Goal: Task Accomplishment & Management: Manage account settings

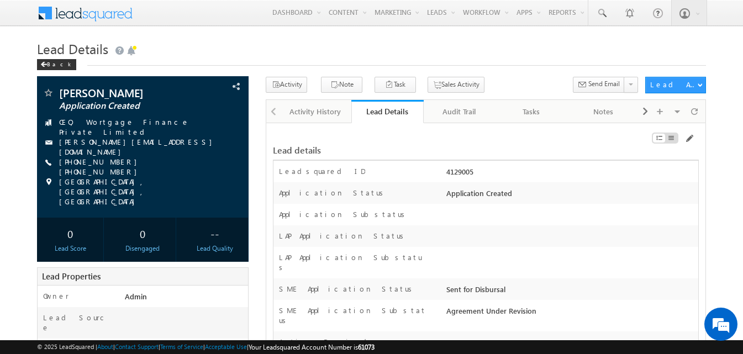
click at [496, 56] on h1 "Lead Details" at bounding box center [371, 48] width 669 height 22
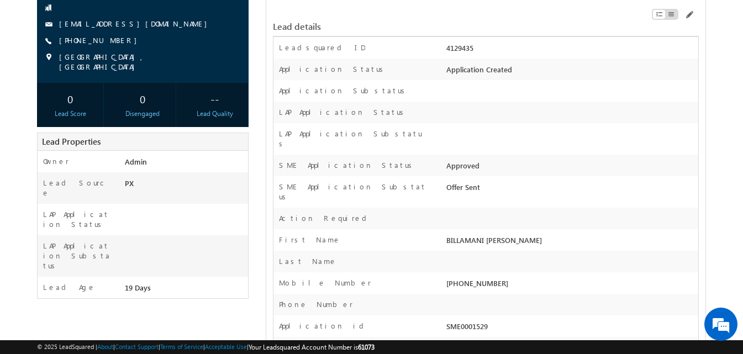
scroll to position [110, 0]
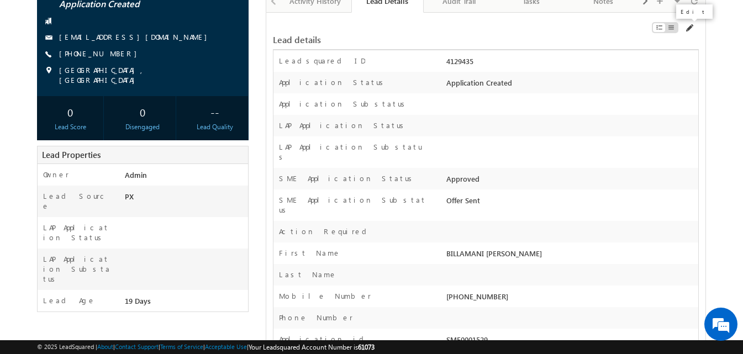
click at [687, 28] on span at bounding box center [688, 28] width 9 height 9
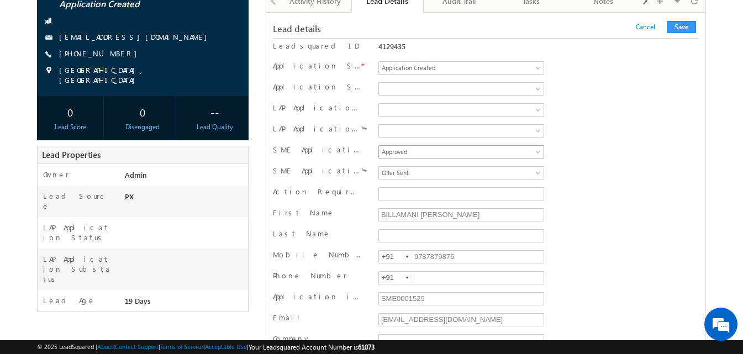
click at [417, 151] on span "Approved" at bounding box center [459, 152] width 161 height 10
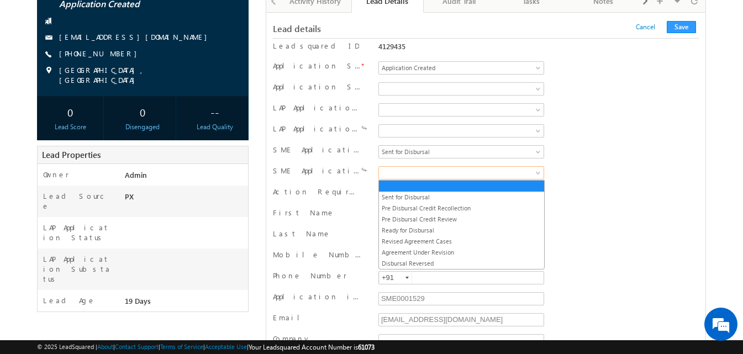
click at [413, 179] on link at bounding box center [461, 172] width 166 height 13
click at [419, 194] on link "Sent for Disbursal" at bounding box center [461, 197] width 165 height 10
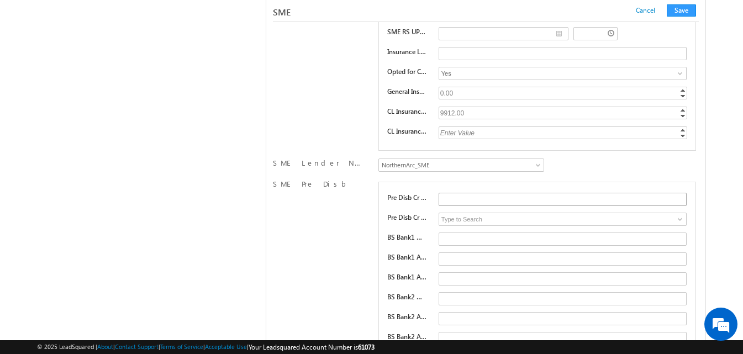
scroll to position [16323, 0]
click at [533, 165] on span "NorthernArc_SME" at bounding box center [459, 164] width 161 height 10
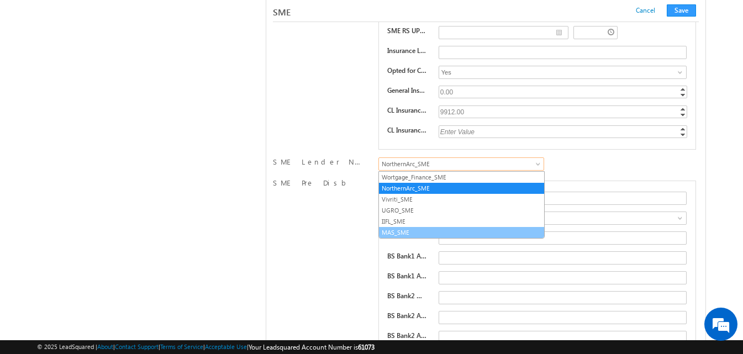
click at [412, 236] on link "MAS_SME" at bounding box center [461, 232] width 165 height 10
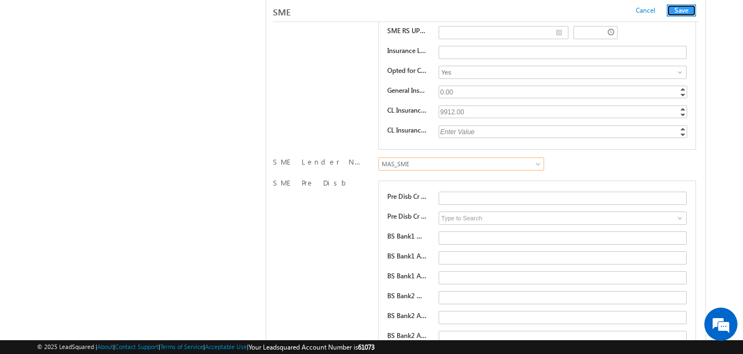
click at [684, 7] on button "Save" at bounding box center [680, 10] width 29 height 12
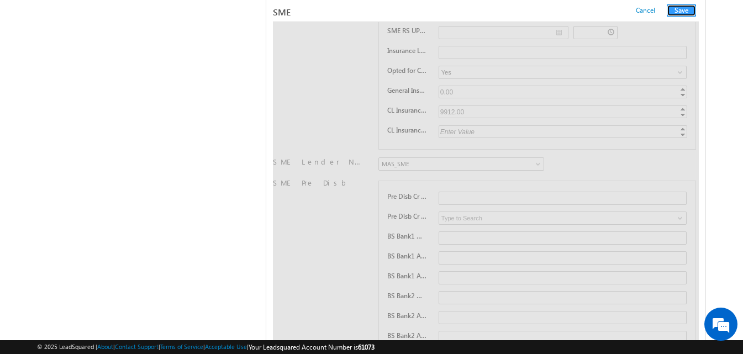
scroll to position [0, 0]
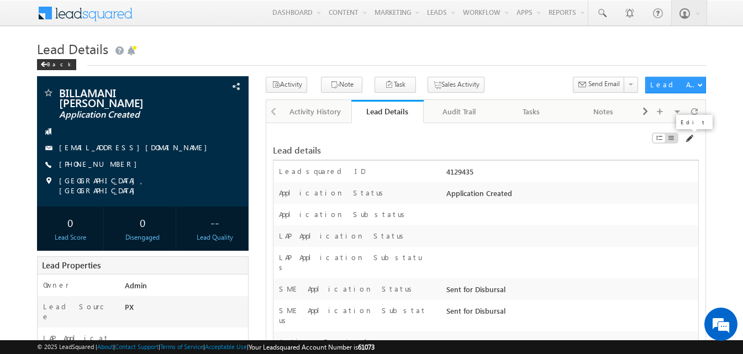
click at [689, 139] on span at bounding box center [688, 138] width 9 height 9
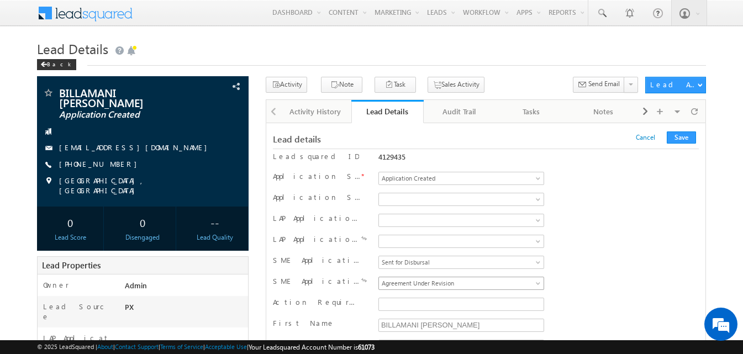
click at [427, 283] on span "Agreement Under Revision" at bounding box center [459, 283] width 161 height 10
click at [686, 136] on button "Save" at bounding box center [680, 137] width 29 height 12
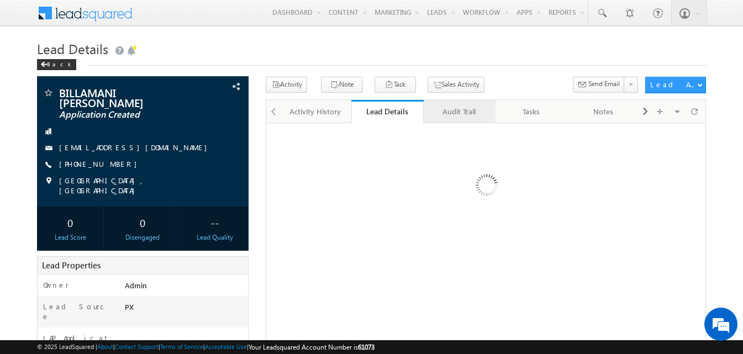
click at [448, 110] on div "Audit Trail" at bounding box center [458, 111] width 53 height 13
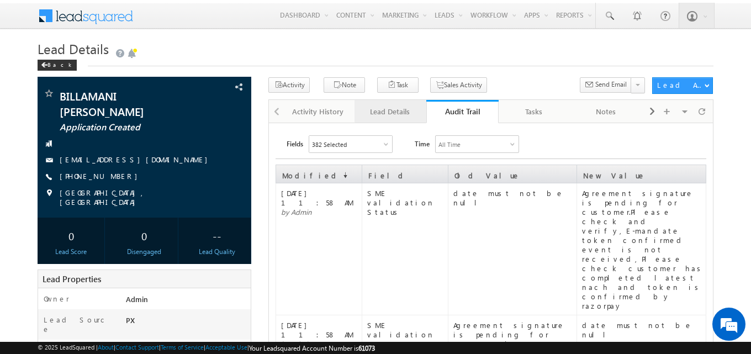
click at [413, 113] on div "Lead Details" at bounding box center [389, 111] width 53 height 13
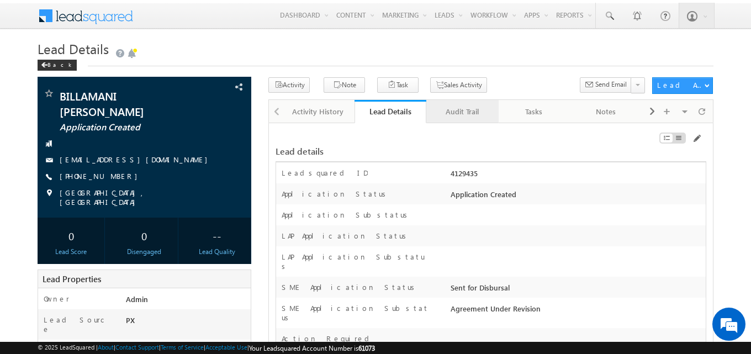
click at [456, 116] on div "Audit Trail" at bounding box center [461, 111] width 53 height 13
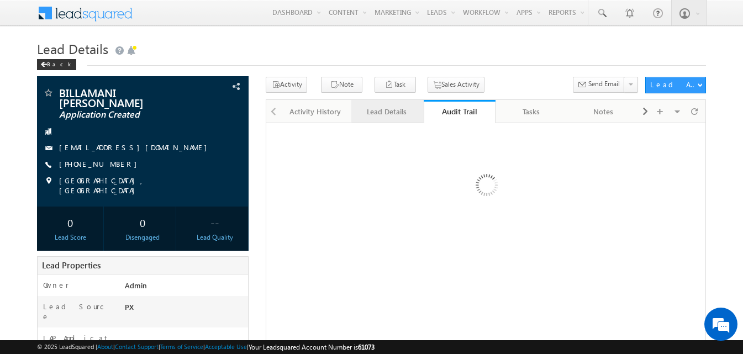
click at [390, 119] on link "Lead Details" at bounding box center [387, 111] width 72 height 23
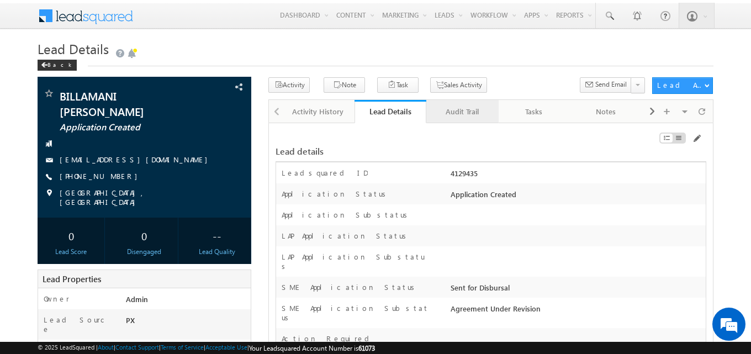
click at [477, 113] on div "Audit Trail" at bounding box center [461, 111] width 53 height 13
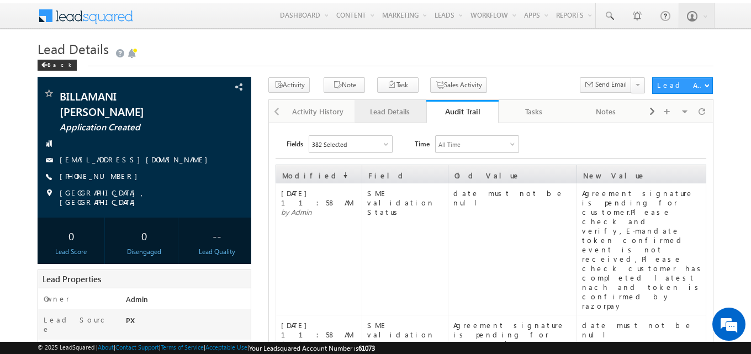
click at [398, 112] on div "Lead Details" at bounding box center [389, 111] width 53 height 13
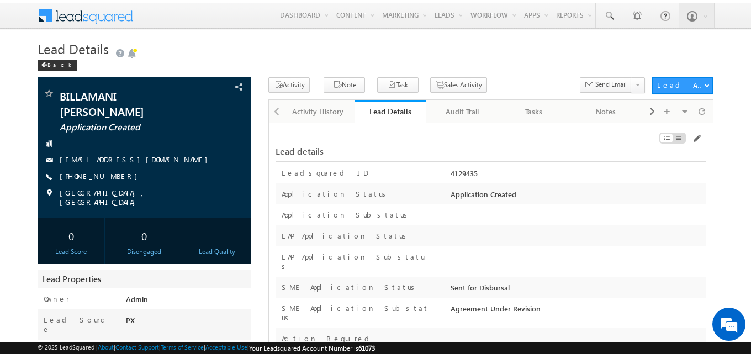
click at [470, 173] on div "4129435" at bounding box center [577, 175] width 258 height 15
click at [470, 174] on div "4129435" at bounding box center [577, 175] width 258 height 15
copy div "4129435"
click at [694, 137] on span at bounding box center [696, 138] width 9 height 9
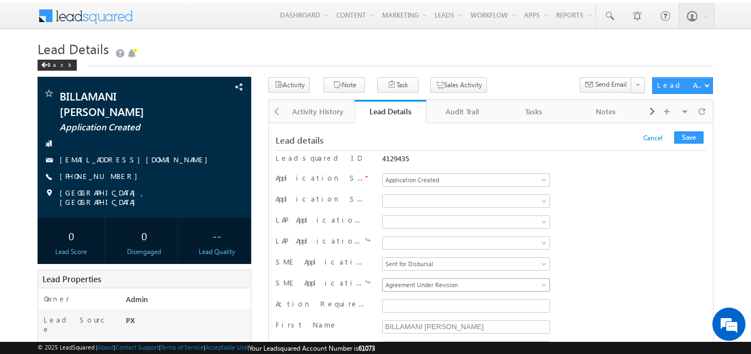
click at [421, 285] on span "Agreement Under Revision" at bounding box center [464, 285] width 162 height 10
click at [689, 144] on button "Save" at bounding box center [688, 137] width 29 height 12
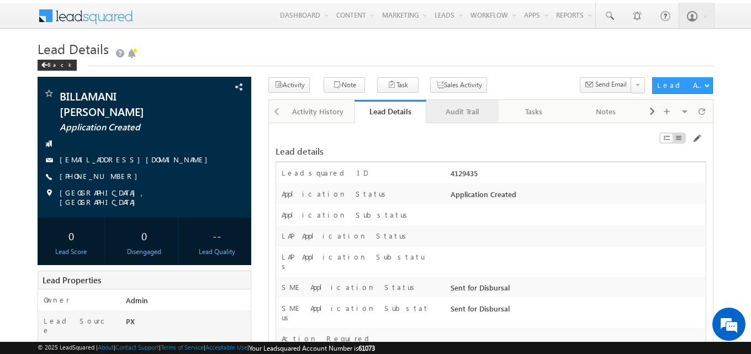
click at [457, 108] on div "Audit Trail" at bounding box center [461, 111] width 53 height 13
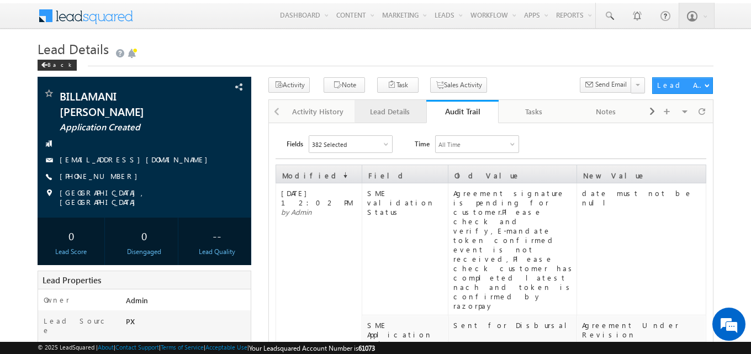
click at [395, 120] on link "Lead Details" at bounding box center [391, 111] width 72 height 23
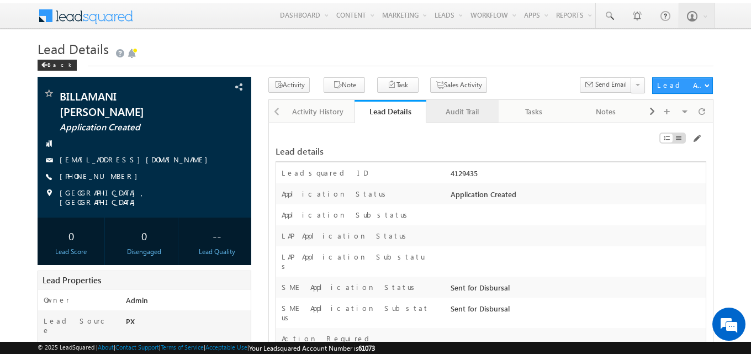
click at [471, 102] on link "Audit Trail" at bounding box center [462, 111] width 72 height 23
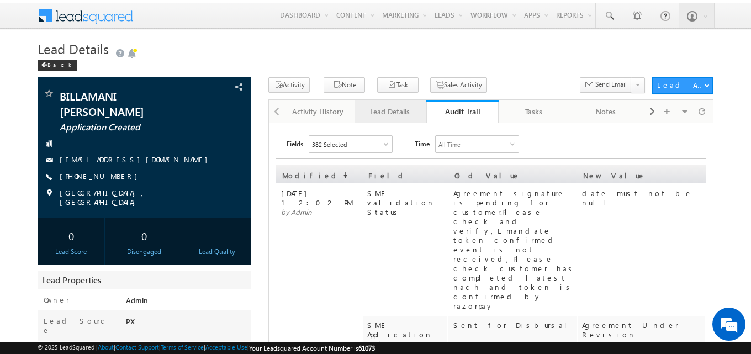
click at [405, 118] on div "Lead Details" at bounding box center [389, 111] width 53 height 13
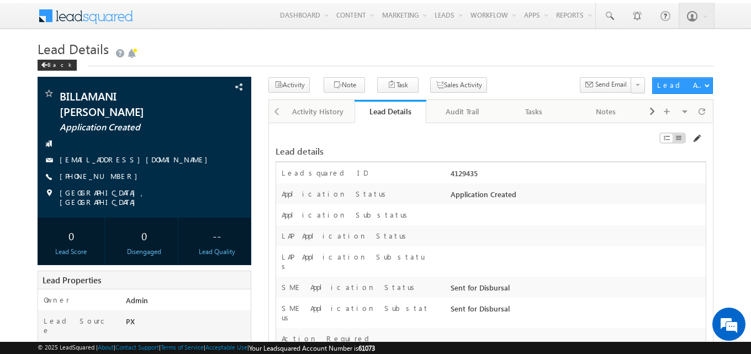
click at [697, 136] on span at bounding box center [696, 138] width 9 height 9
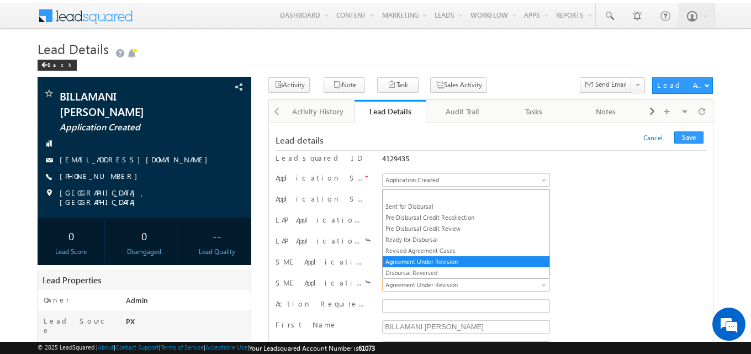
click at [428, 285] on span "Agreement Under Revision" at bounding box center [464, 285] width 162 height 10
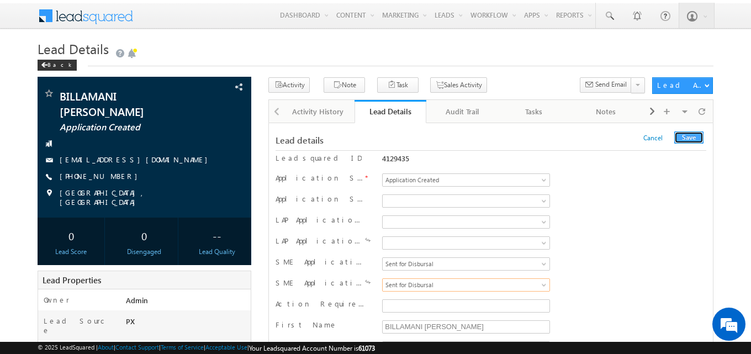
click at [682, 140] on button "Save" at bounding box center [688, 137] width 29 height 12
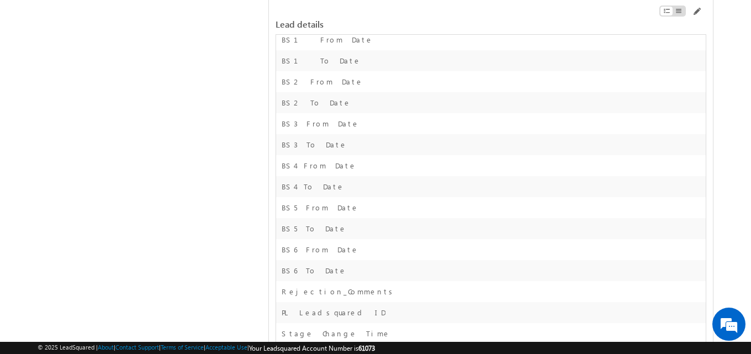
scroll to position [16866, 0]
